Goal: Task Accomplishment & Management: Manage account settings

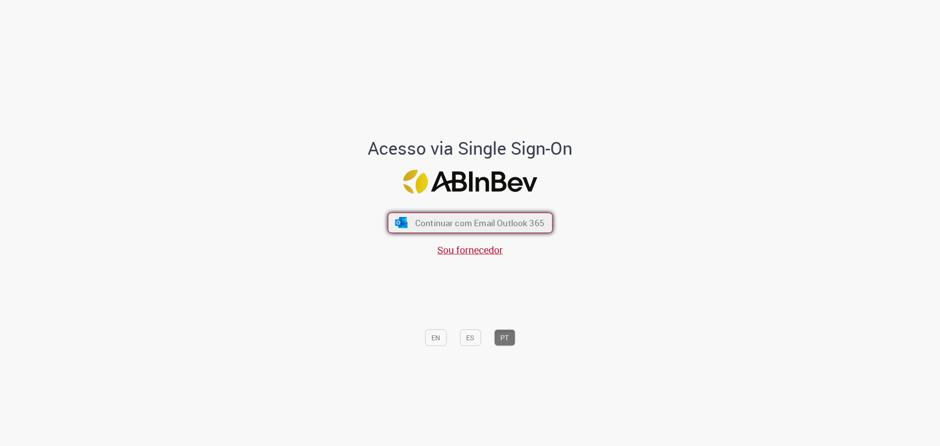
click at [461, 220] on span "Continuar com Email Outlook 365" at bounding box center [479, 222] width 129 height 11
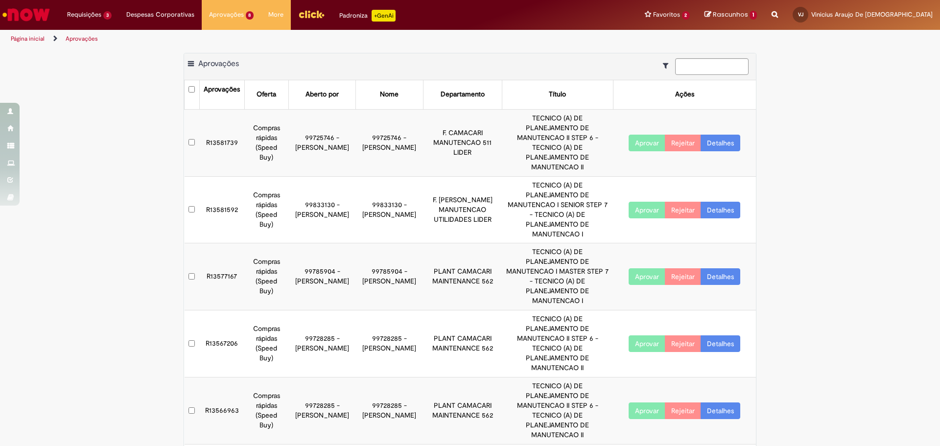
click at [715, 135] on link "Detalhes" at bounding box center [721, 143] width 40 height 17
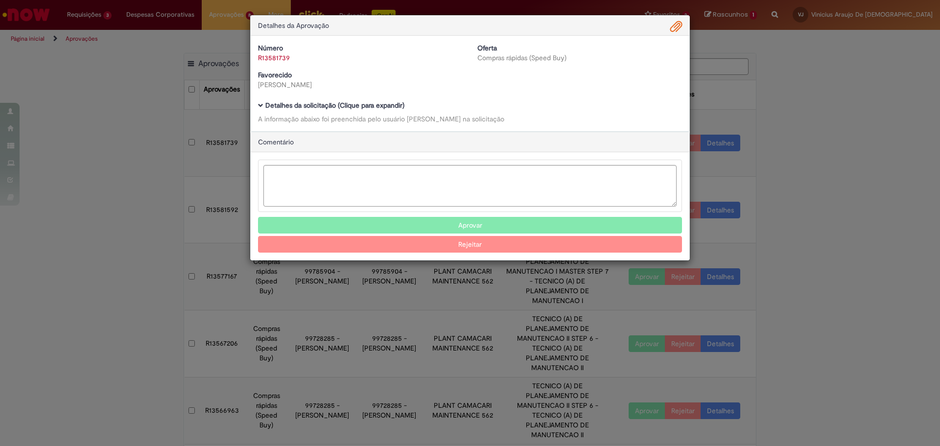
click at [715, 129] on div "Detalhes da Aprovação Número R13581739 Oferta Compras rápidas (Speed Buy) Favor…" at bounding box center [470, 223] width 940 height 446
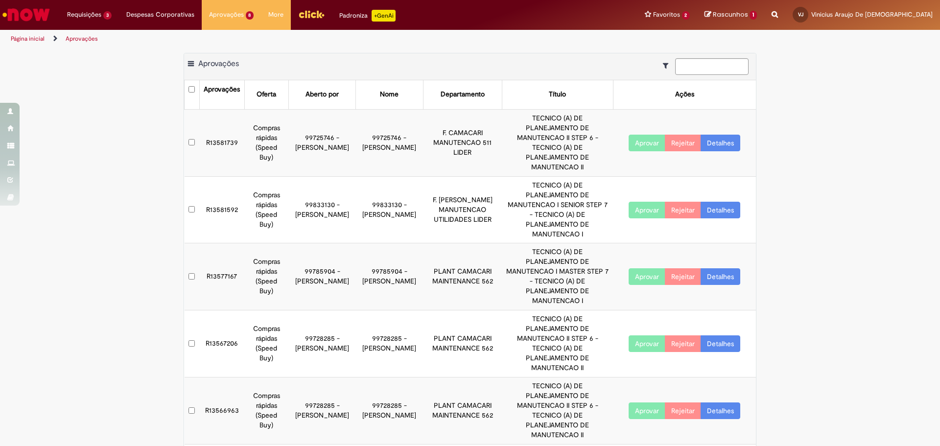
click at [715, 135] on link "Detalhes" at bounding box center [721, 143] width 40 height 17
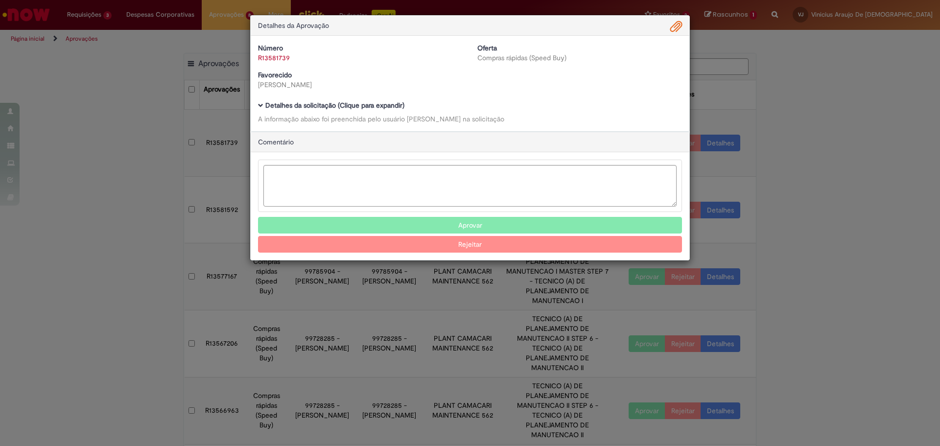
click at [305, 103] on b "Detalhes da solicitação (Clique para expandir)" at bounding box center [334, 105] width 139 height 9
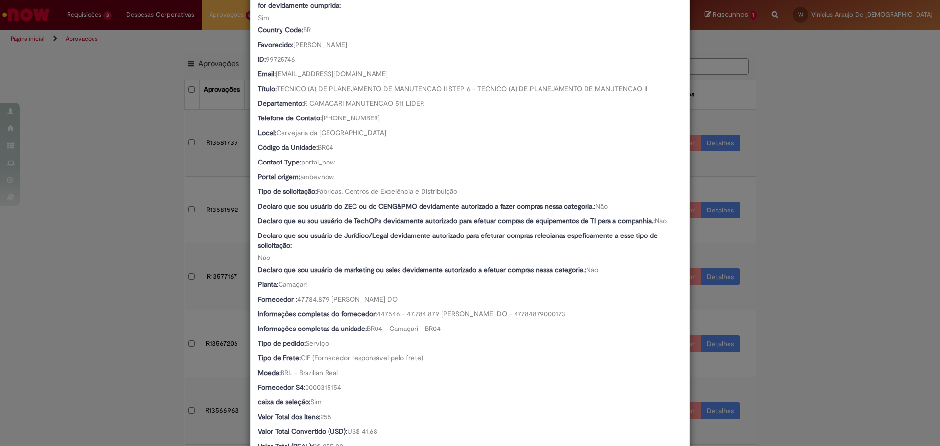
scroll to position [235, 0]
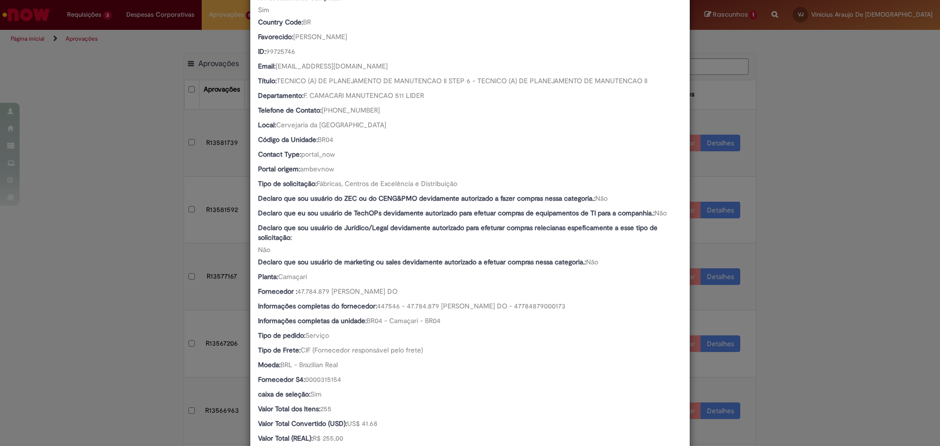
click at [782, 271] on div "Detalhes da Aprovação Número R13581739 Oferta Compras rápidas (Speed Buy) Favor…" at bounding box center [470, 223] width 940 height 446
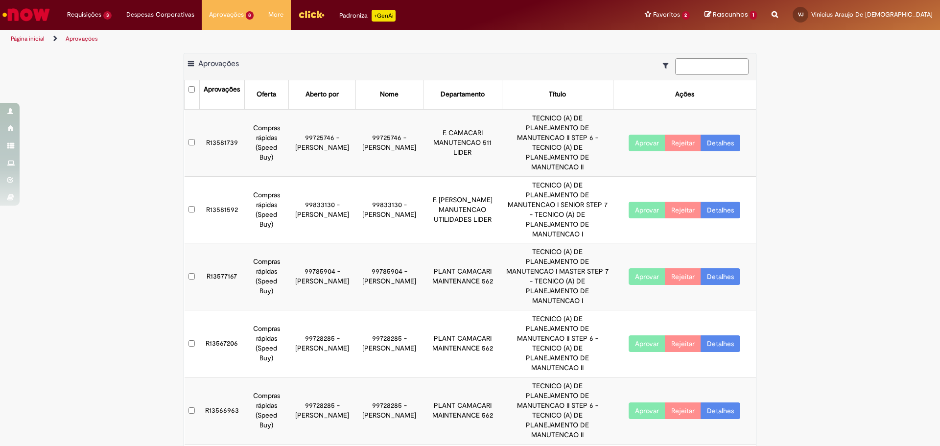
scroll to position [234, 0]
click at [640, 135] on button "Aprovar" at bounding box center [647, 143] width 37 height 17
